Goal: Task Accomplishment & Management: Manage account settings

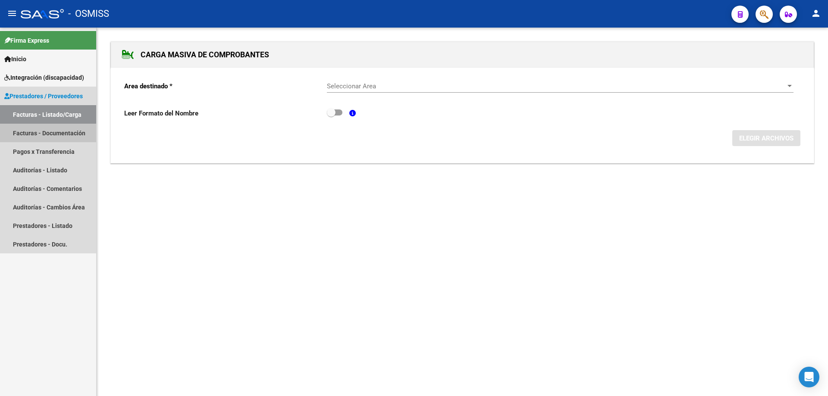
click at [44, 133] on link "Facturas - Documentación" at bounding box center [48, 133] width 96 height 19
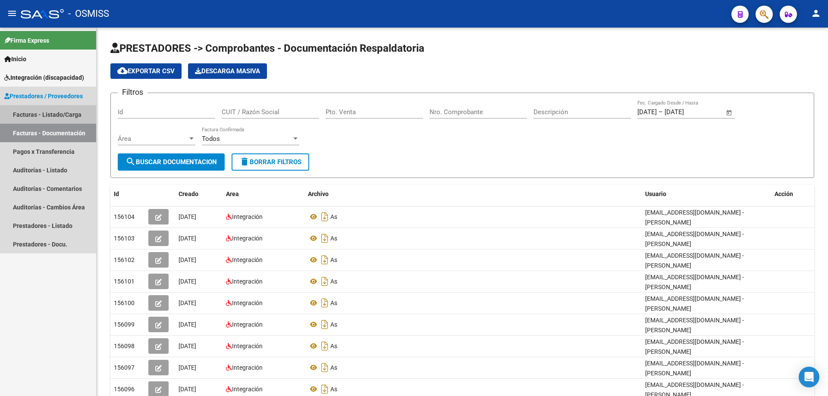
click at [43, 115] on link "Facturas - Listado/Carga" at bounding box center [48, 114] width 96 height 19
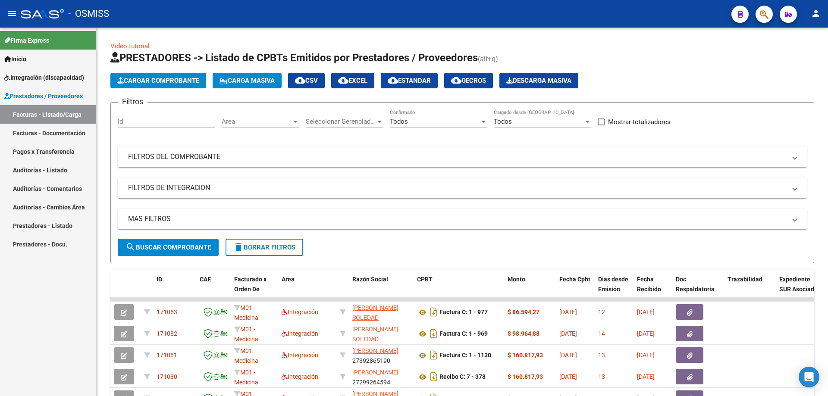
click at [419, 124] on div "Todos" at bounding box center [435, 122] width 90 height 8
click at [416, 162] on span "No" at bounding box center [438, 160] width 97 height 19
click at [158, 188] on mat-panel-title "FILTROS DE INTEGRACION" at bounding box center [457, 187] width 658 height 9
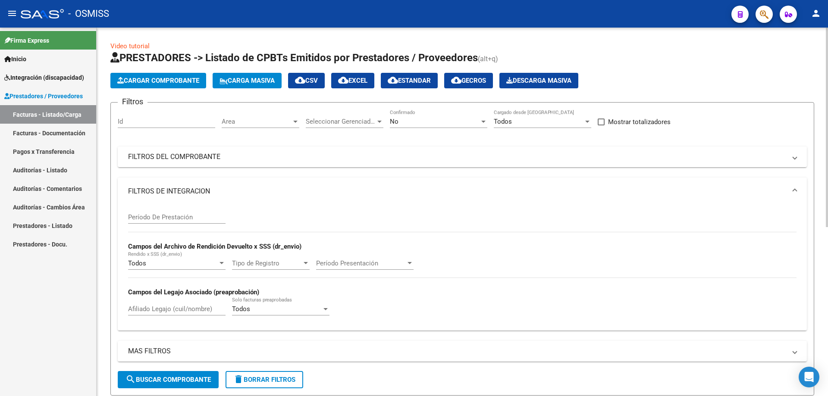
click at [159, 217] on input "Período De Prestación" at bounding box center [176, 217] width 97 height 8
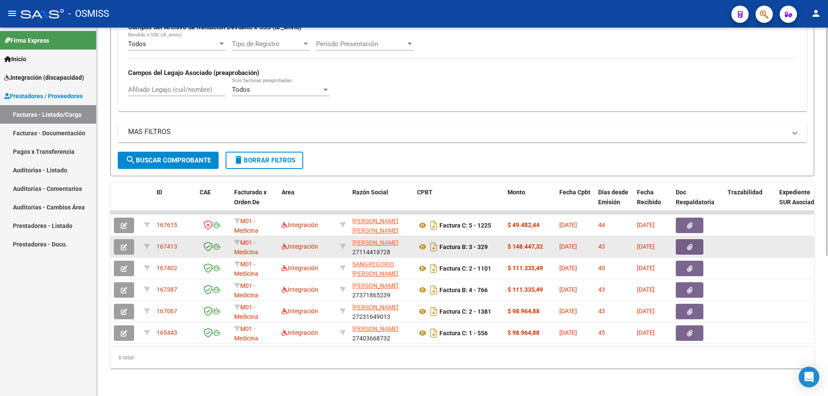
scroll to position [226, 0]
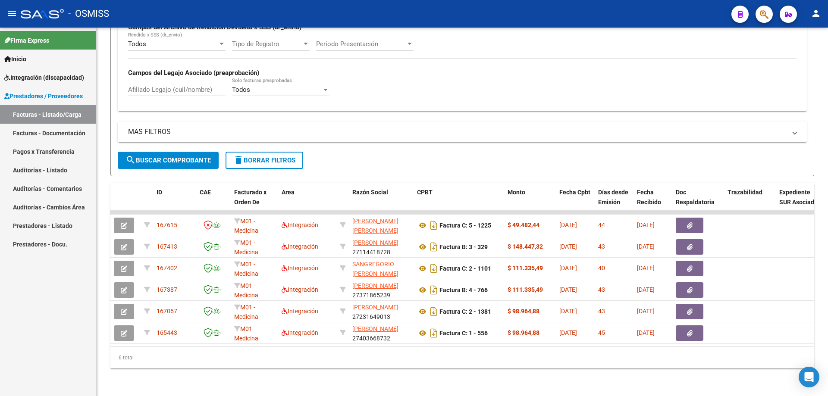
type input "202508"
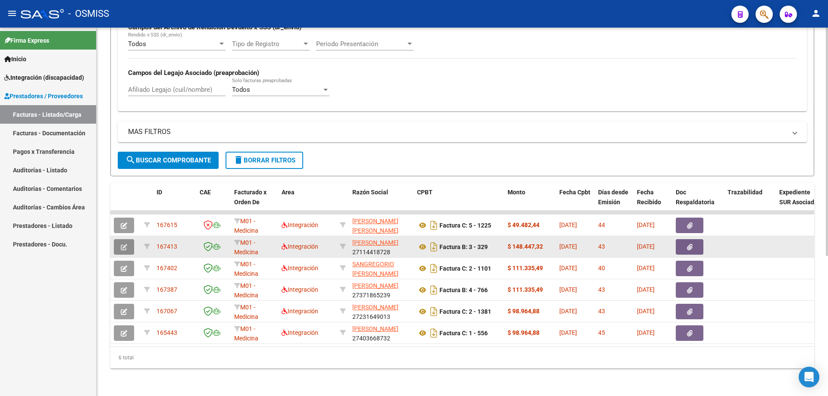
click at [125, 244] on icon "button" at bounding box center [124, 247] width 6 height 6
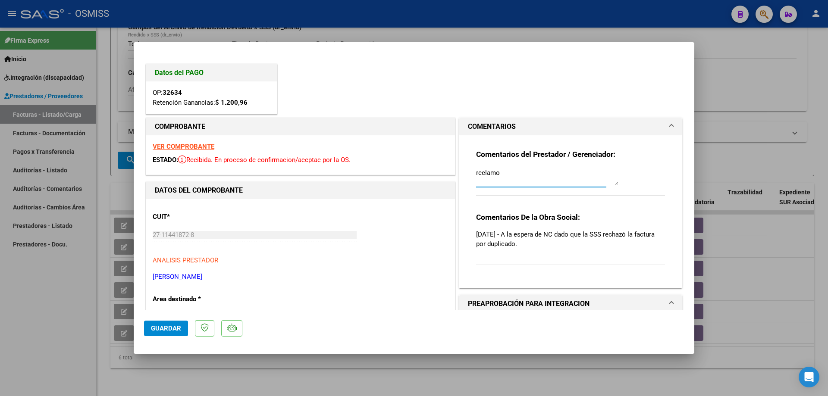
drag, startPoint x: 506, startPoint y: 174, endPoint x: 436, endPoint y: 169, distance: 70.9
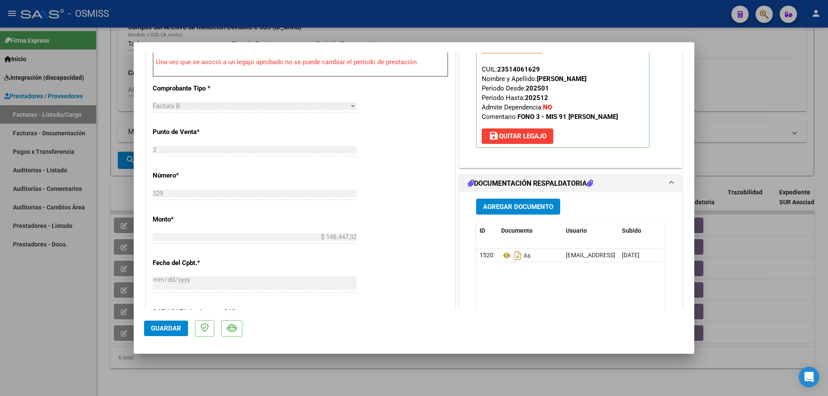
scroll to position [345, 0]
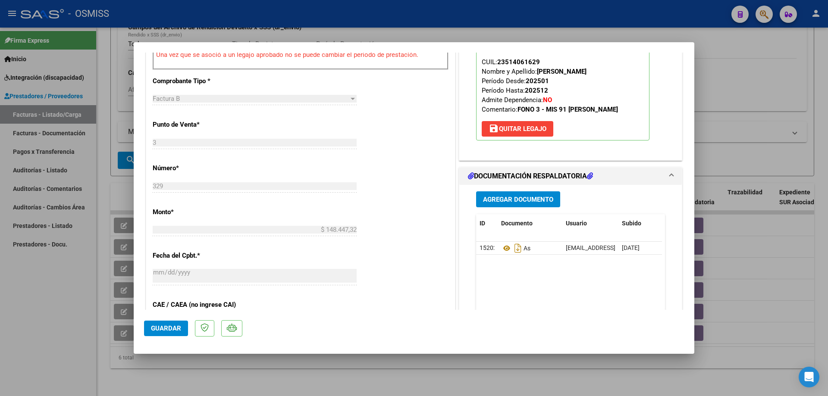
type textarea "ADJUNTO NOTA DE CREDITO"
click at [525, 200] on span "Agregar Documento" at bounding box center [518, 200] width 70 height 8
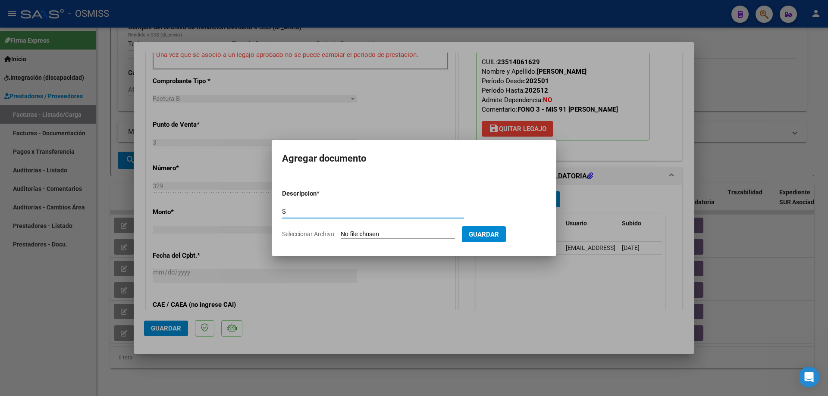
type input "S"
click at [382, 233] on input "Seleccionar Archivo" at bounding box center [398, 235] width 114 height 8
type input "C:\fakepath\27114418728_008_00003_00000025.pdf"
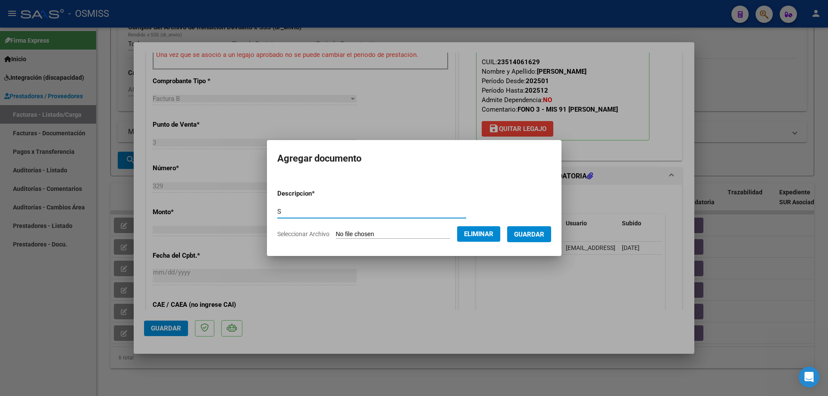
drag, startPoint x: 302, startPoint y: 206, endPoint x: 262, endPoint y: 200, distance: 40.5
click at [267, 200] on mat-dialog-content "Descripcion * S Escriba aquí una descripcion Seleccionar Archivo Eliminar Guard…" at bounding box center [414, 210] width 294 height 70
type input "B"
type input "NC"
click at [547, 238] on button "Guardar" at bounding box center [529, 234] width 44 height 16
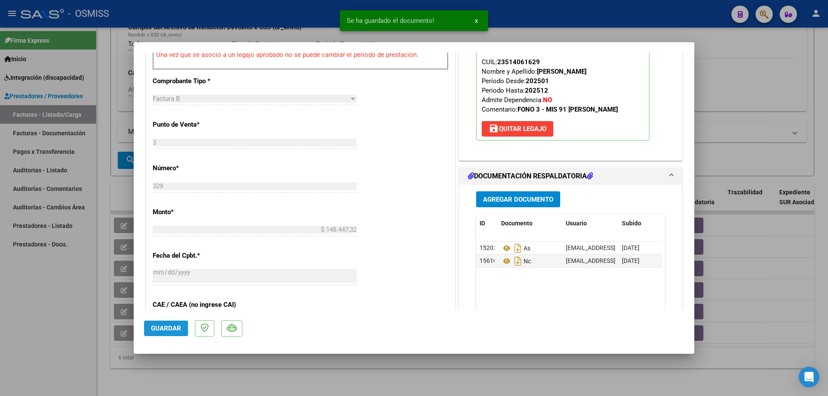
click at [166, 330] on span "Guardar" at bounding box center [166, 329] width 30 height 8
